Goal: Navigation & Orientation: Find specific page/section

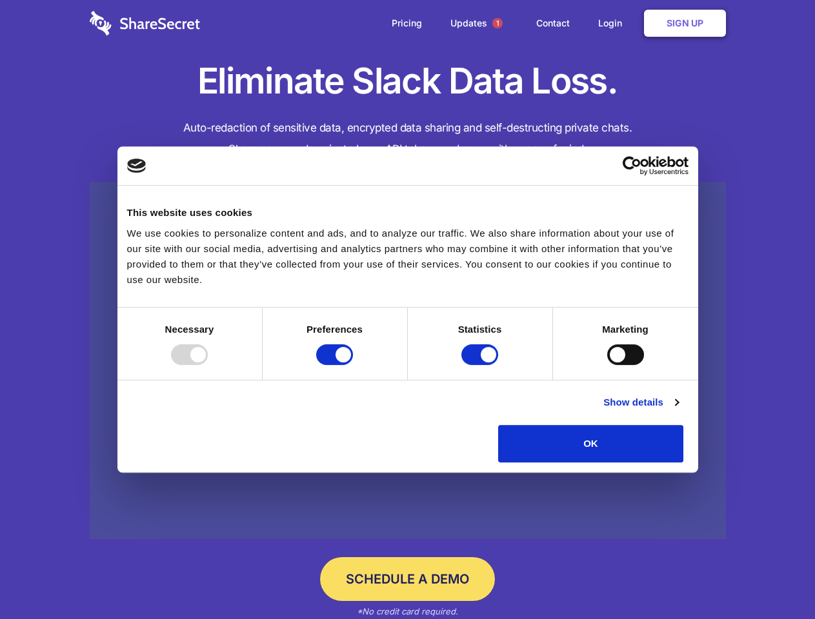
click at [208, 365] on div at bounding box center [189, 355] width 37 height 21
click at [353, 365] on input "Preferences" at bounding box center [334, 355] width 37 height 21
checkbox input "false"
click at [481, 365] on input "Statistics" at bounding box center [479, 355] width 37 height 21
checkbox input "false"
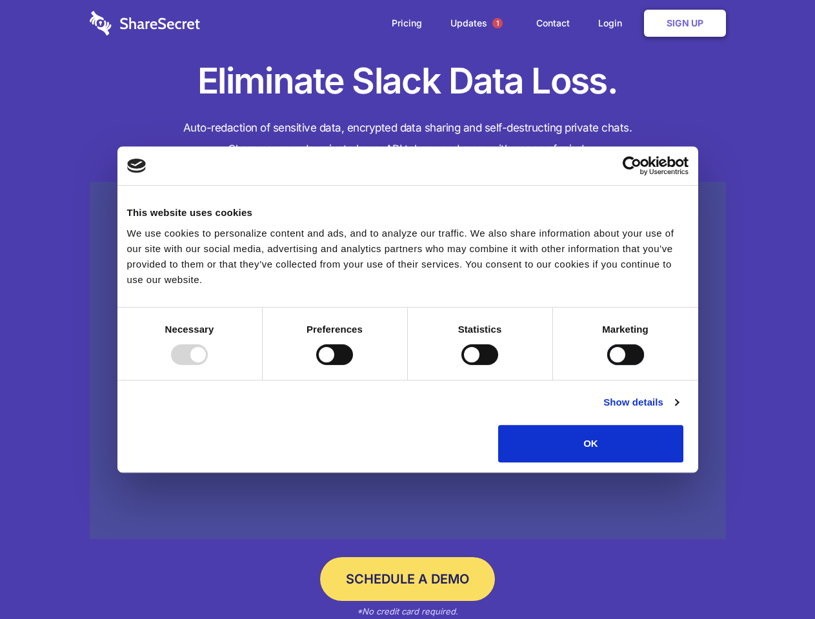
click at [607, 365] on input "Marketing" at bounding box center [625, 355] width 37 height 21
checkbox input "true"
click at [678, 410] on link "Show details" at bounding box center [640, 402] width 75 height 15
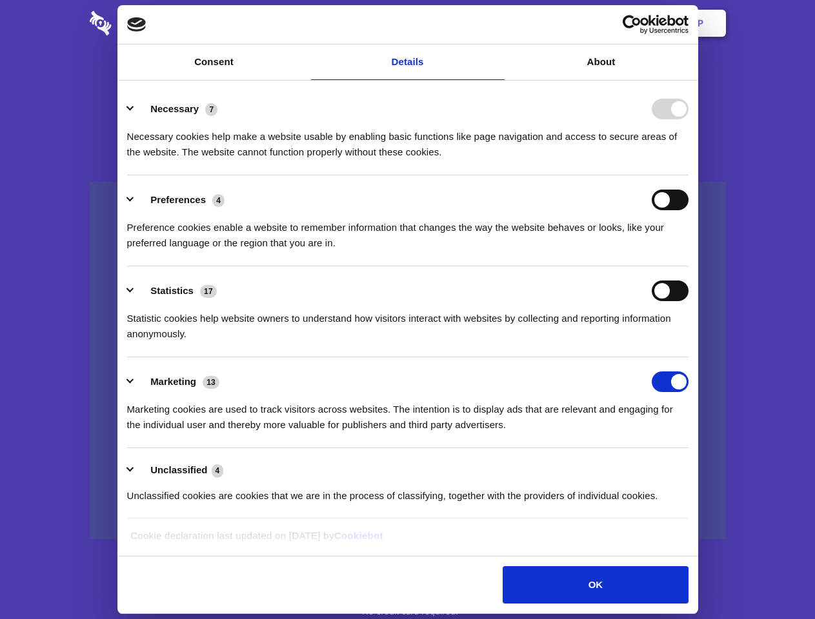
click at [689, 176] on li "Necessary 7 Necessary cookies help make a website usable by enabling basic func…" at bounding box center [407, 130] width 561 height 91
click at [497, 23] on span "1" at bounding box center [497, 23] width 10 height 10
